Goal: Navigation & Orientation: Find specific page/section

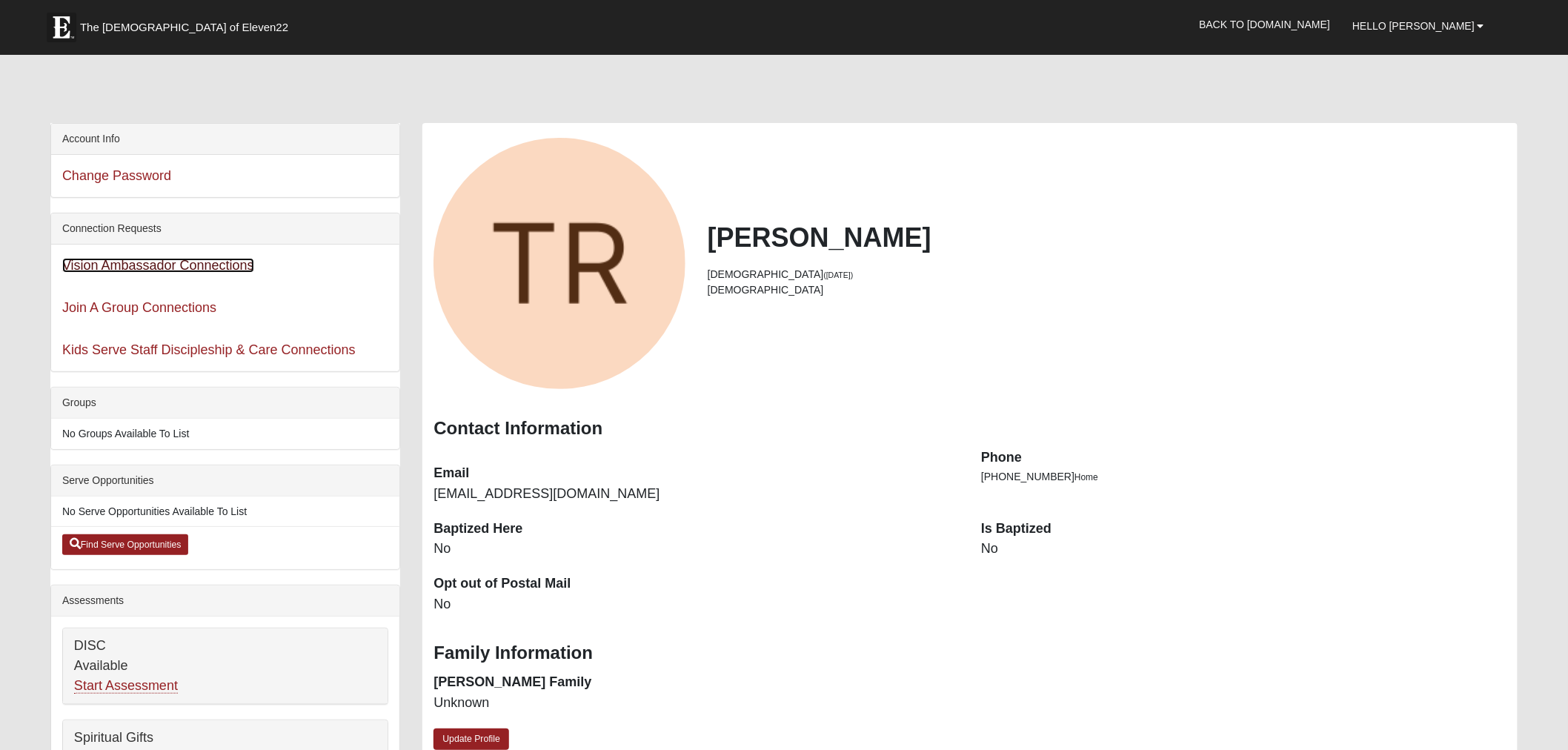
click at [208, 268] on link "Vision Ambassador Connections" at bounding box center [159, 265] width 192 height 15
click at [138, 299] on div "Join A Group Connections" at bounding box center [225, 308] width 349 height 42
click at [138, 308] on link "Join A Group Connections" at bounding box center [139, 307] width 154 height 15
click at [164, 351] on link "Kids Serve Staff Discipleship & Care Connections" at bounding box center [209, 350] width 294 height 15
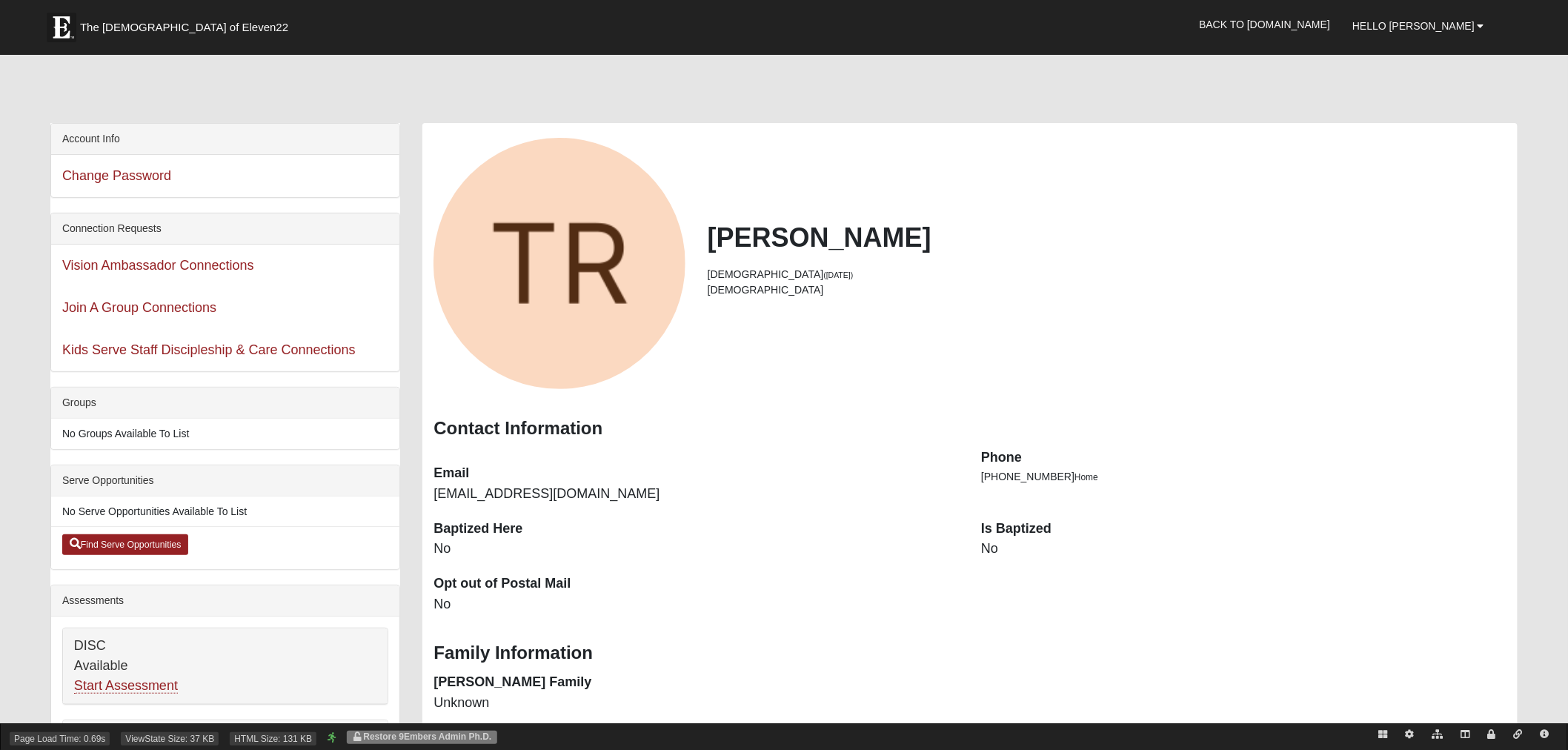
click at [427, 730] on span "Restore 9Embers Admin Ph.D." at bounding box center [421, 737] width 150 height 13
click at [432, 737] on link "Restore 9Embers Admin Ph.D." at bounding box center [421, 736] width 139 height 11
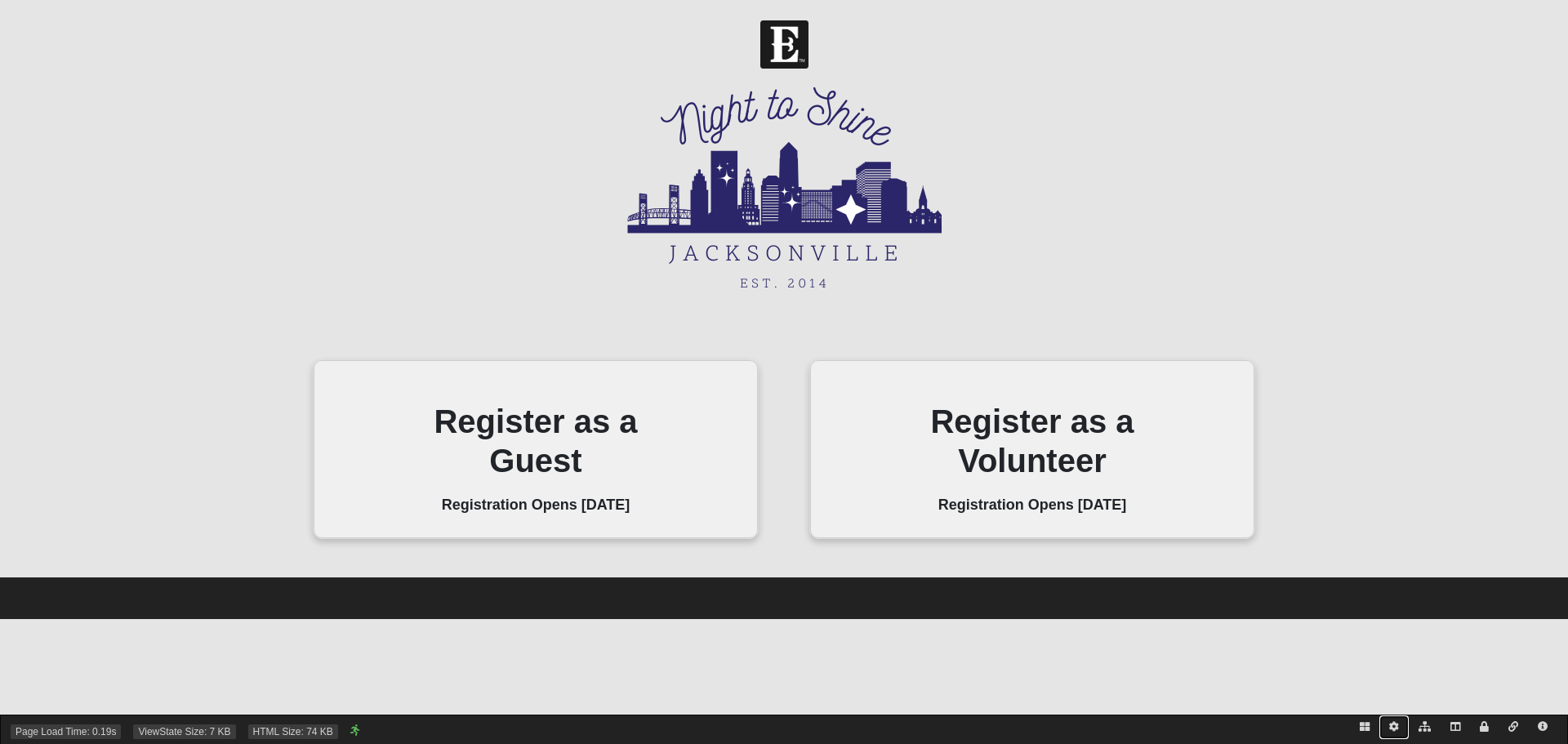
click at [1393, 726] on icon at bounding box center [1393, 726] width 10 height 10
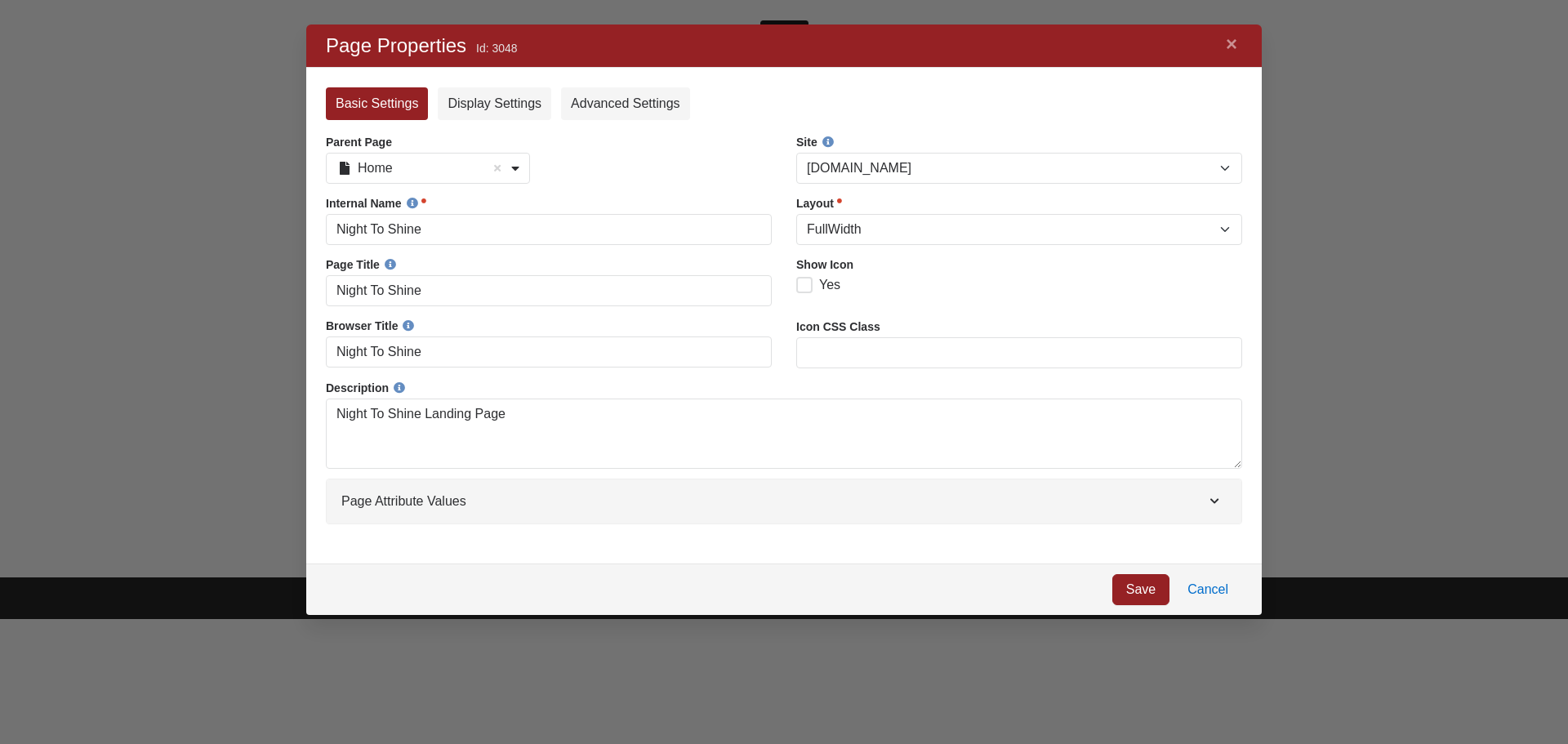
scroll to position [570, 931]
click at [1237, 48] on link "×" at bounding box center [1232, 44] width 22 height 30
